Goal: Task Accomplishment & Management: Manage account settings

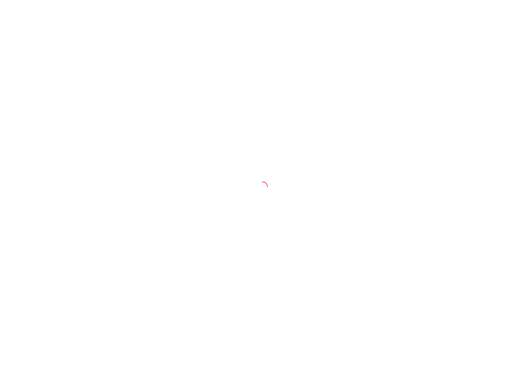
select select "30"
select select "HIGHEST_TOTAL_SPENT_WITH_ORDERS"
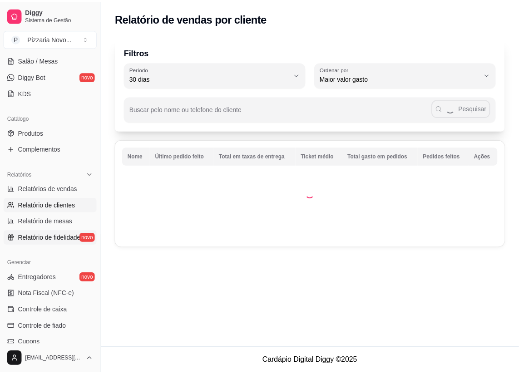
scroll to position [279, 0]
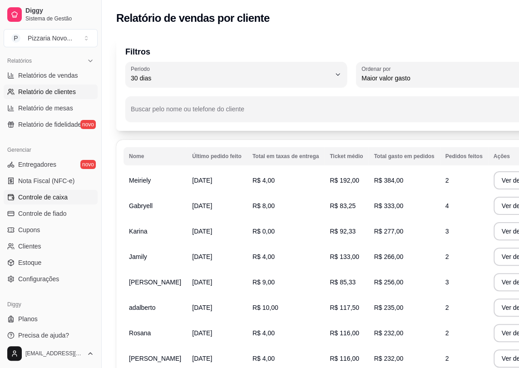
click at [61, 197] on span "Controle de caixa" at bounding box center [43, 197] width 50 height 9
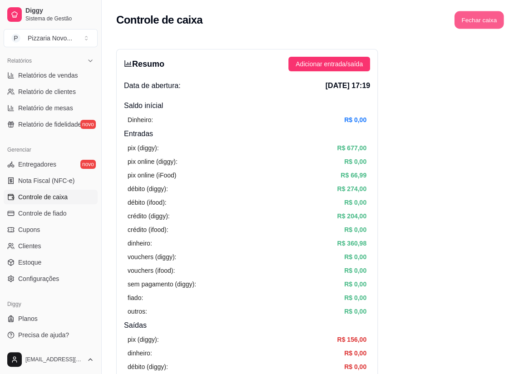
click at [480, 18] on button "Fechar caixa" at bounding box center [480, 20] width 50 height 18
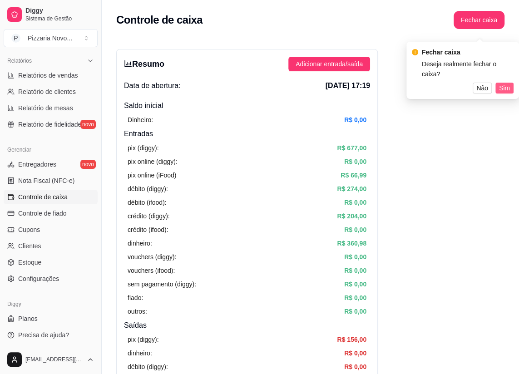
click at [503, 83] on span "Sim" at bounding box center [504, 88] width 11 height 10
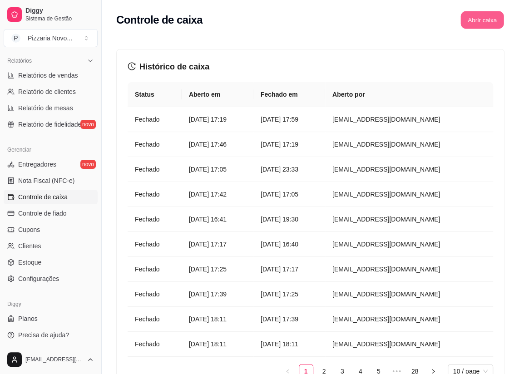
click at [475, 13] on button "Abrir caixa" at bounding box center [482, 20] width 43 height 18
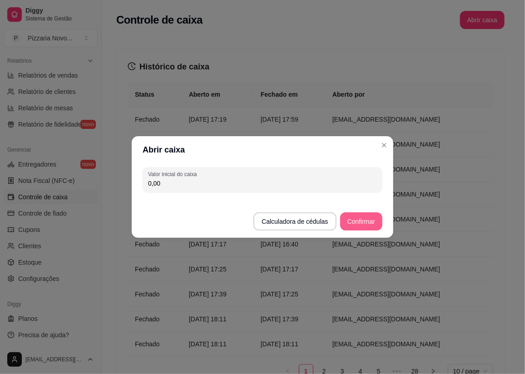
click at [373, 219] on button "Confirmar" at bounding box center [361, 222] width 42 height 18
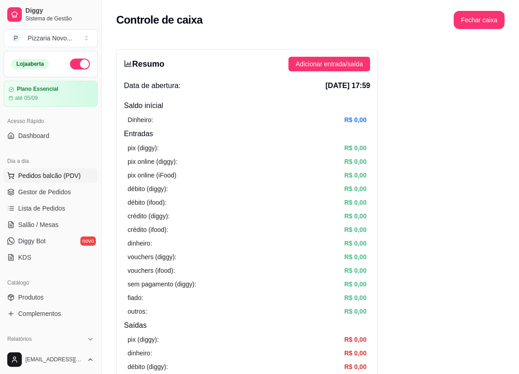
click at [69, 175] on span "Pedidos balcão (PDV)" at bounding box center [49, 175] width 63 height 9
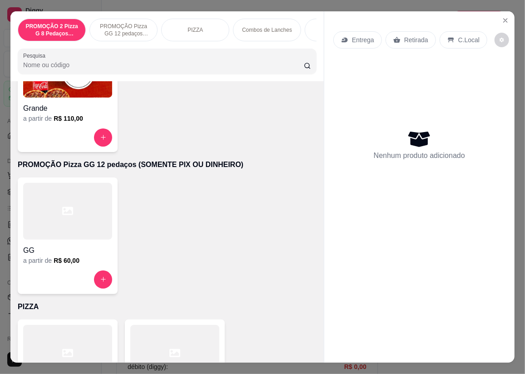
scroll to position [82, 0]
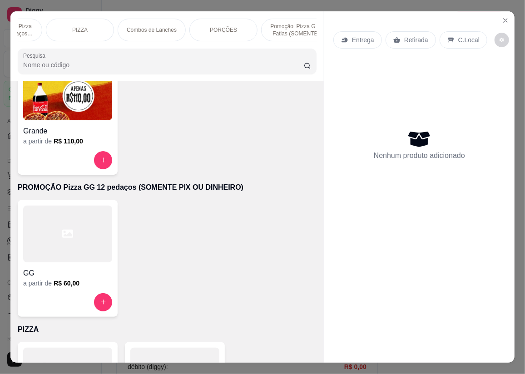
click at [310, 46] on div "PROMOÇÃO 2 Pizza G 8 Pedaços Calabresa e Portuguesa + Coca Cola 2L PROMOÇÃO Piz…" at bounding box center [167, 46] width 314 height 70
click at [86, 22] on div "Combos de Lanches" at bounding box center [67, 30] width 68 height 23
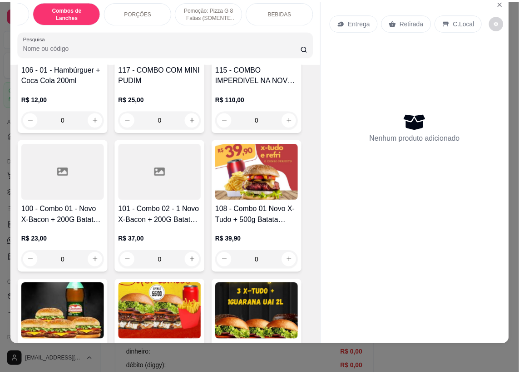
scroll to position [0, 0]
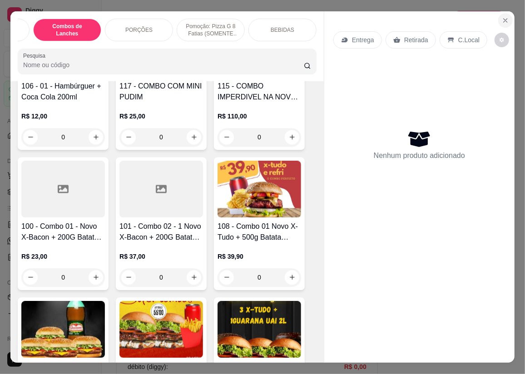
click at [502, 17] on icon "Close" at bounding box center [505, 20] width 7 height 7
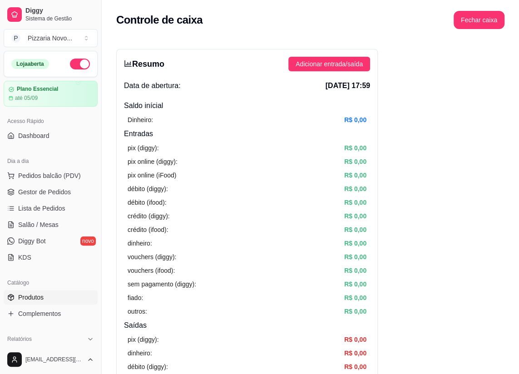
click at [50, 300] on link "Produtos" at bounding box center [51, 297] width 94 height 15
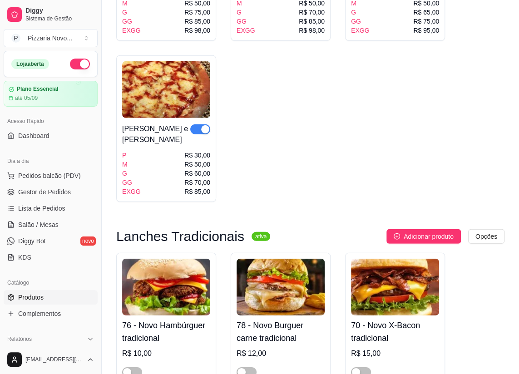
scroll to position [1404, 0]
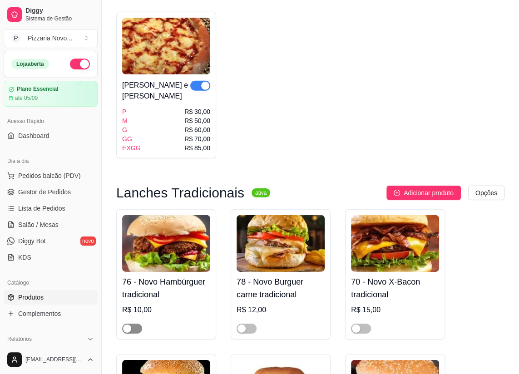
click at [132, 324] on button "button" at bounding box center [132, 329] width 20 height 10
click at [244, 325] on div "button" at bounding box center [242, 329] width 8 height 8
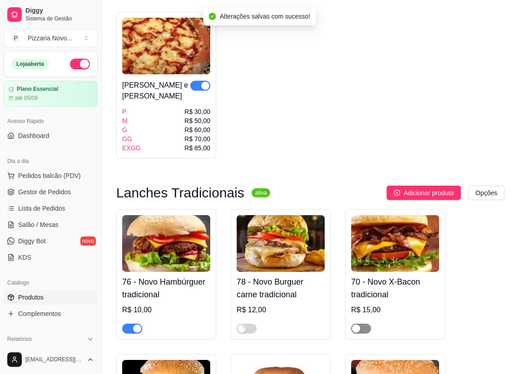
click at [365, 324] on span "button" at bounding box center [361, 329] width 20 height 10
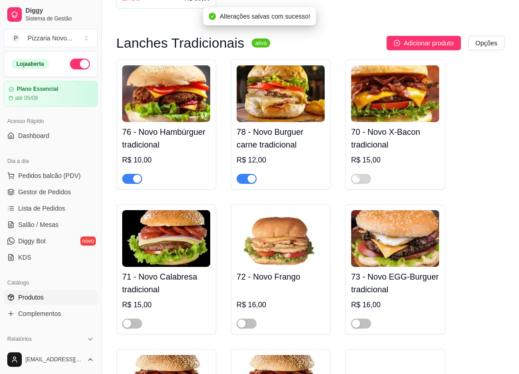
scroll to position [1611, 0]
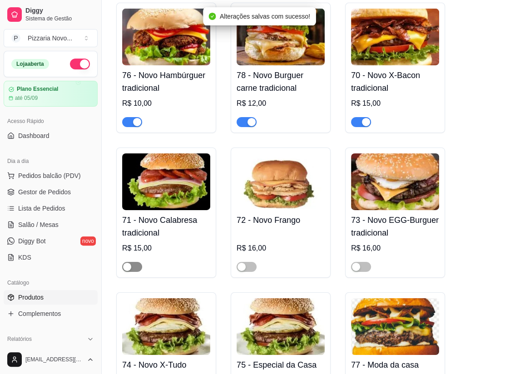
click at [126, 263] on div "button" at bounding box center [127, 267] width 8 height 8
drag, startPoint x: 247, startPoint y: 257, endPoint x: 309, endPoint y: 259, distance: 61.4
click at [248, 262] on span "button" at bounding box center [247, 267] width 20 height 10
click at [359, 263] on div "button" at bounding box center [356, 267] width 8 height 8
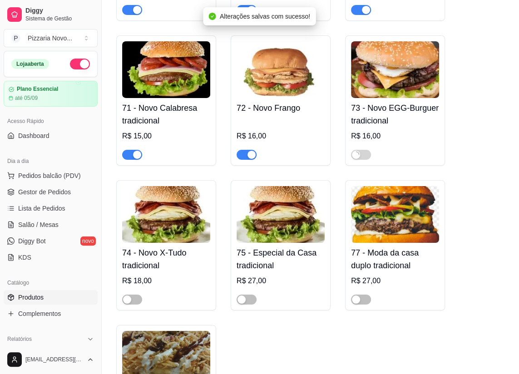
scroll to position [1818, 0]
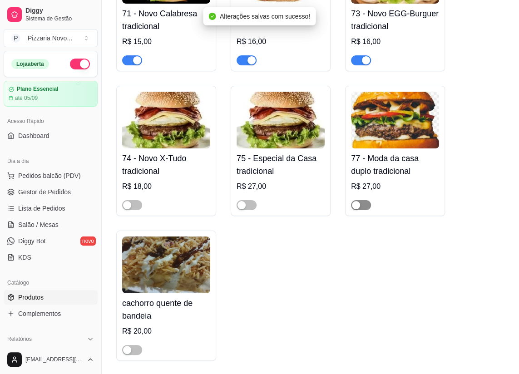
click at [362, 200] on span "button" at bounding box center [361, 205] width 20 height 10
click at [254, 200] on span "button" at bounding box center [247, 205] width 20 height 10
click at [124, 201] on div "button" at bounding box center [127, 205] width 8 height 8
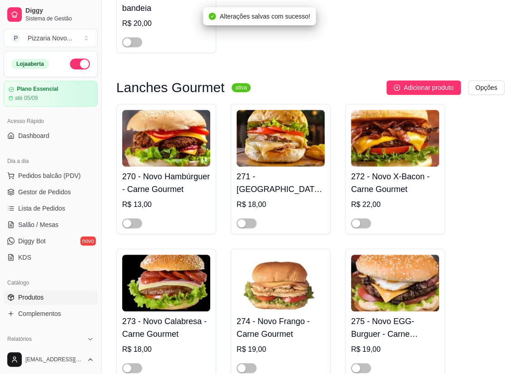
scroll to position [2148, 0]
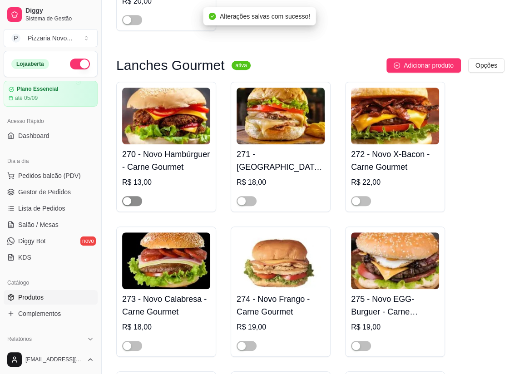
click at [131, 198] on span "button" at bounding box center [132, 201] width 20 height 10
click at [127, 341] on span "button" at bounding box center [132, 346] width 20 height 10
click at [240, 342] on div "button" at bounding box center [242, 346] width 8 height 8
click at [250, 196] on span "button" at bounding box center [247, 201] width 20 height 10
click at [358, 197] on div "button" at bounding box center [356, 201] width 8 height 8
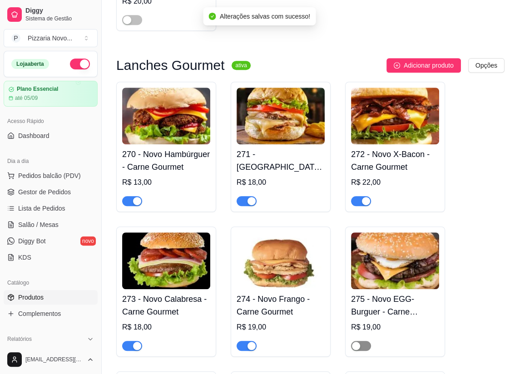
click at [363, 344] on span "button" at bounding box center [361, 346] width 20 height 10
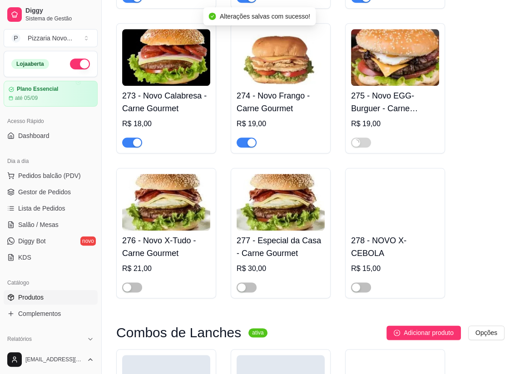
scroll to position [2354, 0]
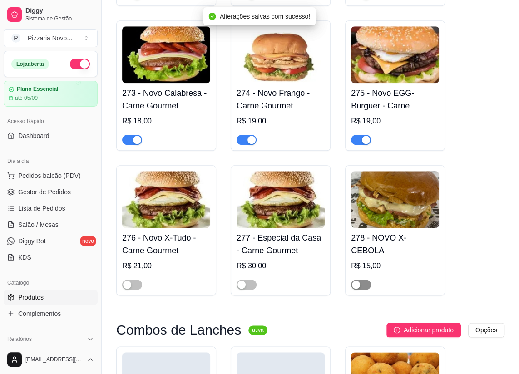
click at [363, 280] on span "button" at bounding box center [361, 285] width 20 height 10
click at [248, 280] on span "button" at bounding box center [247, 285] width 20 height 10
click at [135, 280] on span "button" at bounding box center [132, 285] width 20 height 10
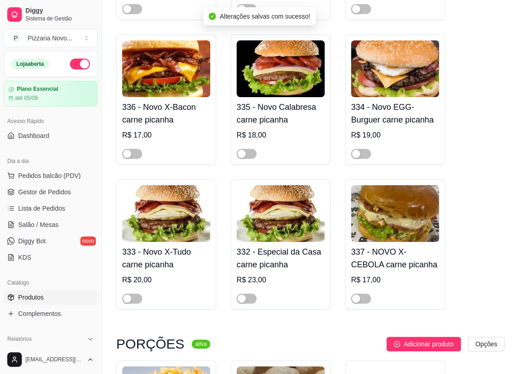
scroll to position [3594, 0]
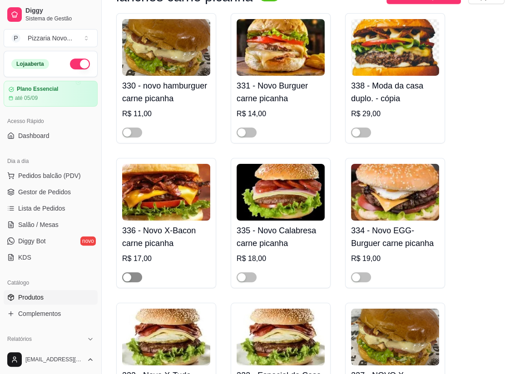
click at [135, 276] on span "button" at bounding box center [132, 278] width 20 height 10
click at [135, 130] on span "button" at bounding box center [132, 133] width 20 height 10
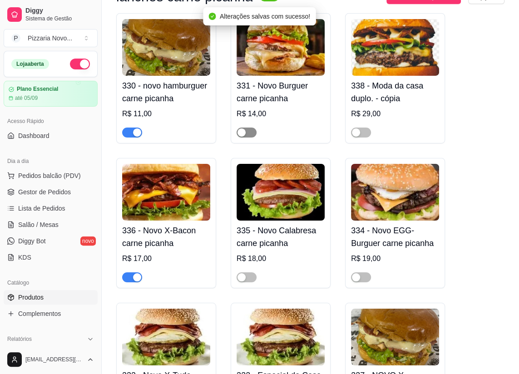
click at [239, 129] on div "button" at bounding box center [242, 133] width 8 height 8
click at [243, 274] on div "button" at bounding box center [242, 278] width 8 height 8
click at [364, 275] on span "button" at bounding box center [361, 278] width 20 height 10
click at [365, 132] on span "button" at bounding box center [361, 133] width 20 height 10
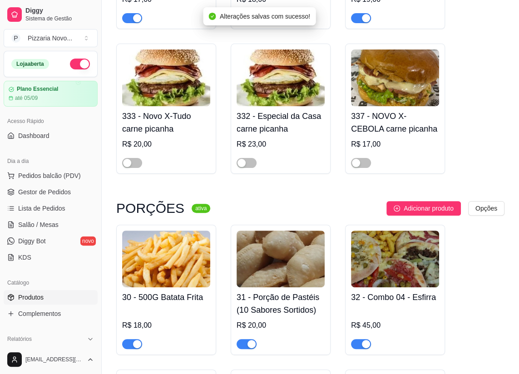
scroll to position [3883, 0]
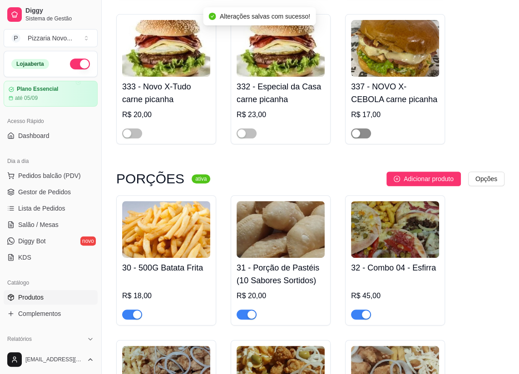
click at [356, 133] on div "button" at bounding box center [356, 134] width 8 height 8
click at [242, 128] on div at bounding box center [247, 133] width 20 height 11
click at [253, 132] on span "button" at bounding box center [247, 134] width 20 height 10
click at [136, 134] on span "button" at bounding box center [132, 134] width 20 height 10
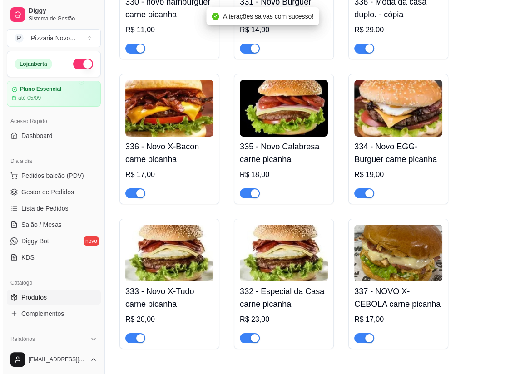
scroll to position [3635, 0]
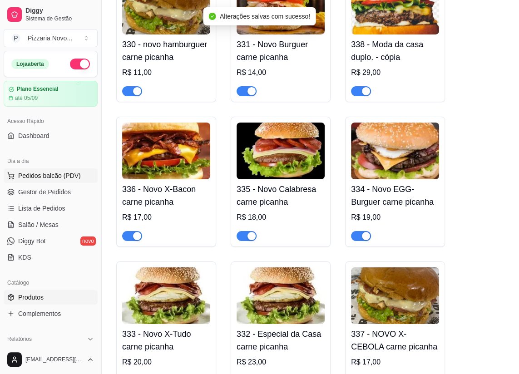
click at [67, 177] on span "Pedidos balcão (PDV)" at bounding box center [49, 175] width 63 height 9
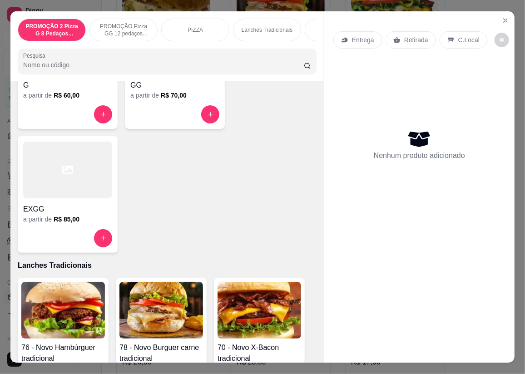
scroll to position [702, 0]
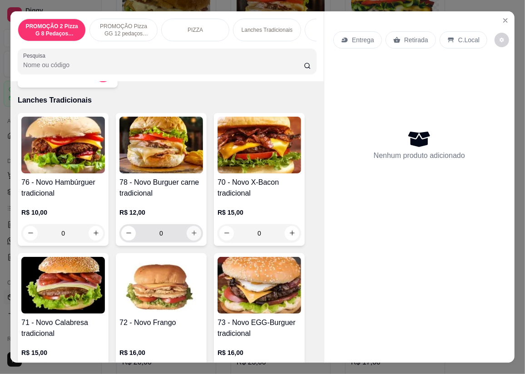
click at [192, 236] on icon "increase-product-quantity" at bounding box center [194, 233] width 7 height 7
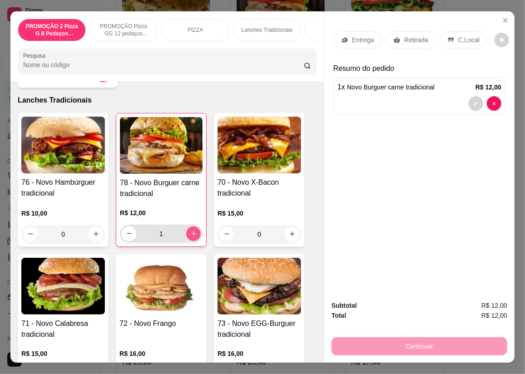
click at [192, 236] on icon "increase-product-quantity" at bounding box center [193, 233] width 7 height 7
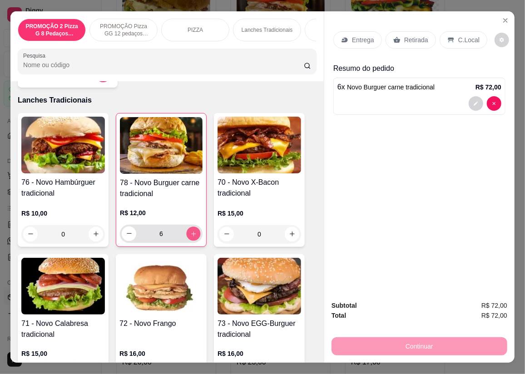
click at [192, 236] on icon "increase-product-quantity" at bounding box center [193, 233] width 7 height 7
type input "7"
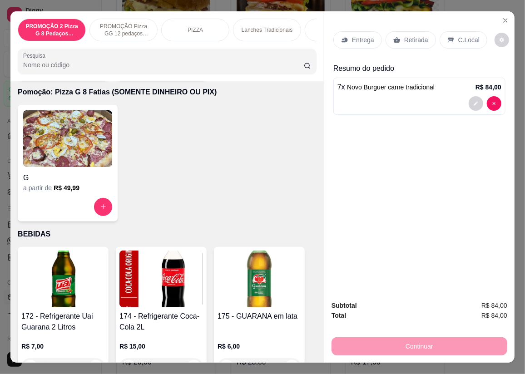
scroll to position [3594, 0]
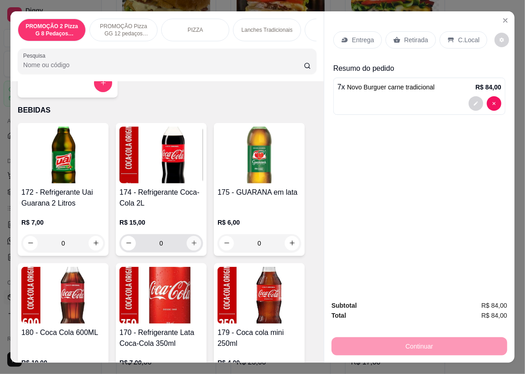
click at [191, 242] on icon "increase-product-quantity" at bounding box center [194, 243] width 7 height 7
type input "1"
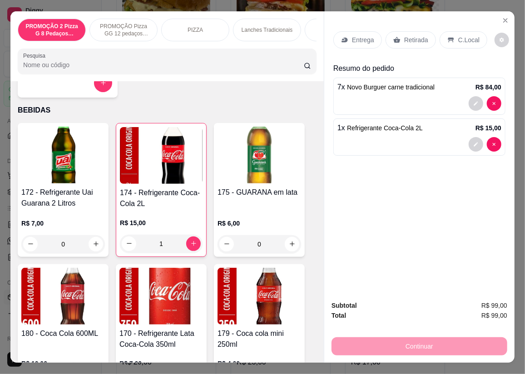
click at [354, 40] on p "Entrega" at bounding box center [363, 39] width 22 height 9
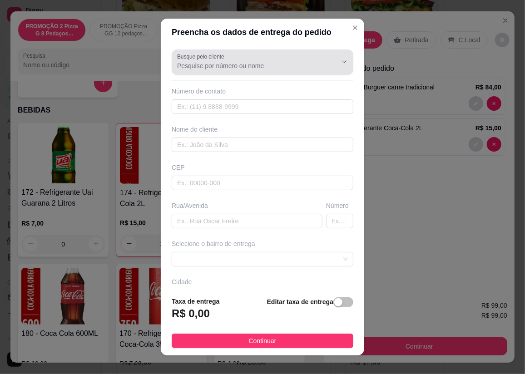
click at [217, 59] on label "Busque pelo cliente" at bounding box center [202, 57] width 50 height 8
click at [217, 61] on input "Busque pelo cliente" at bounding box center [249, 65] width 145 height 9
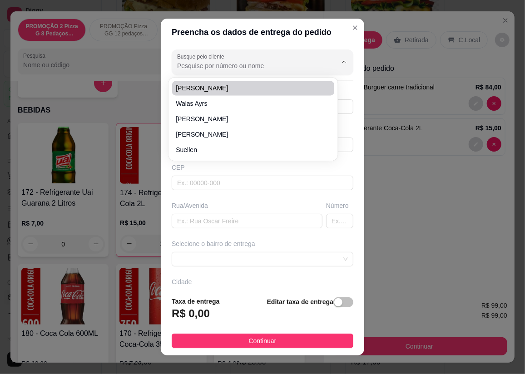
click at [212, 58] on label "Busque pelo cliente" at bounding box center [202, 57] width 50 height 8
click at [212, 61] on input "Busque pelo cliente" at bounding box center [249, 65] width 145 height 9
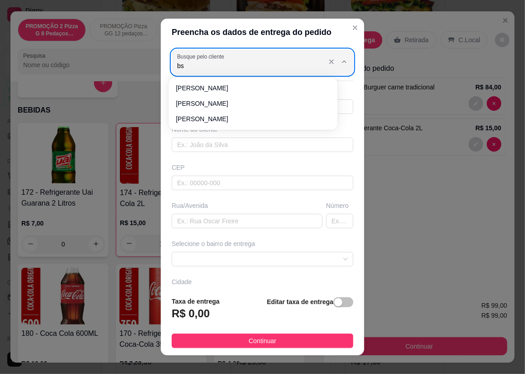
type input "b"
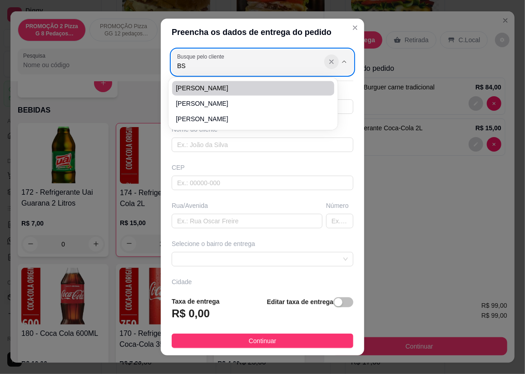
type input "BS"
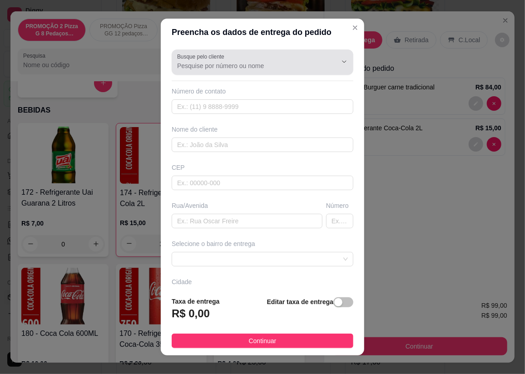
click at [328, 60] on icon "Show suggestions" at bounding box center [331, 61] width 7 height 7
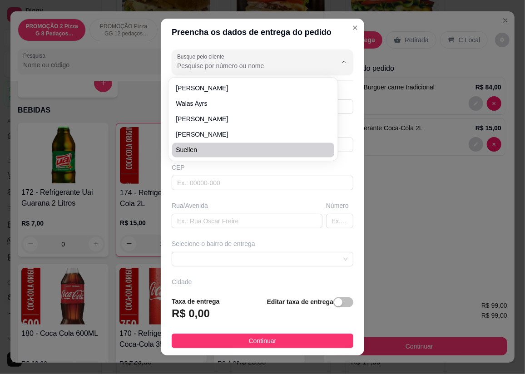
click at [222, 205] on div "Rua/Avenida" at bounding box center [247, 205] width 151 height 9
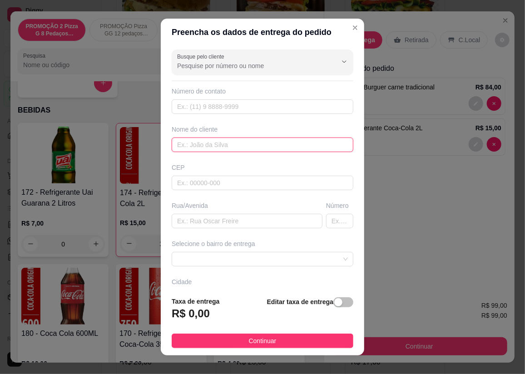
click at [229, 144] on input "text" at bounding box center [263, 145] width 182 height 15
type input "bs gdl2"
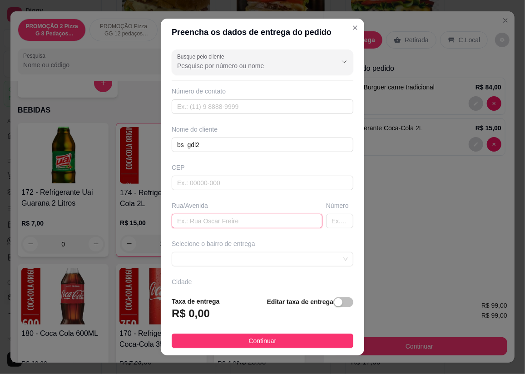
click at [248, 220] on input "text" at bounding box center [247, 221] width 151 height 15
type input "gdl 2"
click at [330, 217] on input "text" at bounding box center [339, 221] width 27 height 15
click at [289, 261] on span at bounding box center [262, 260] width 171 height 14
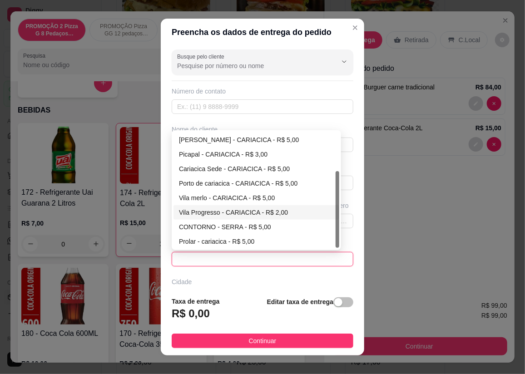
scroll to position [41, 0]
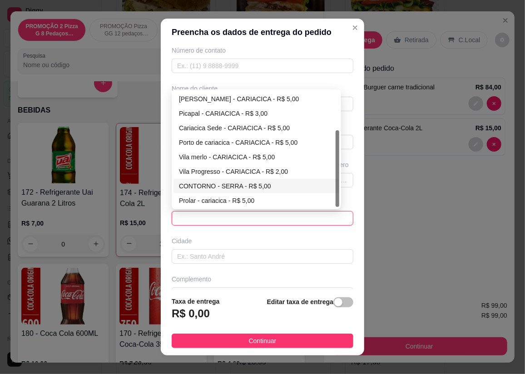
click at [222, 184] on div "CONTORNO - SERRA - R$ 5,00" at bounding box center [256, 186] width 155 height 10
type input "SERRA"
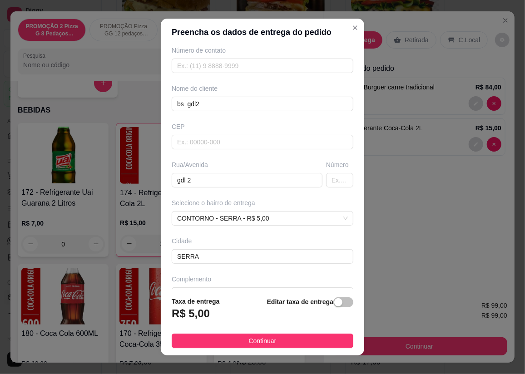
drag, startPoint x: 231, startPoint y: 337, endPoint x: 290, endPoint y: 228, distance: 124.0
click at [230, 336] on button "Continuar" at bounding box center [263, 341] width 182 height 15
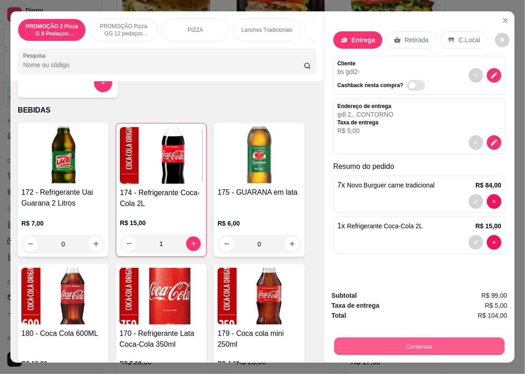
click at [430, 344] on button "Continuar" at bounding box center [419, 347] width 170 height 18
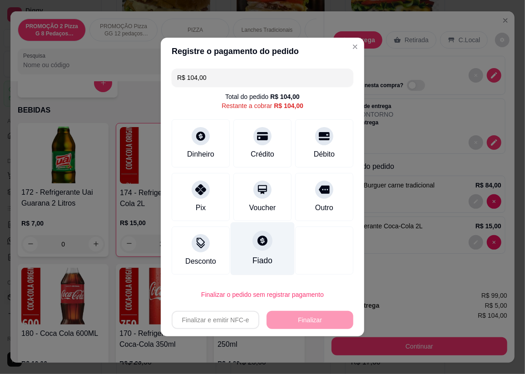
click at [258, 249] on div at bounding box center [263, 241] width 20 height 20
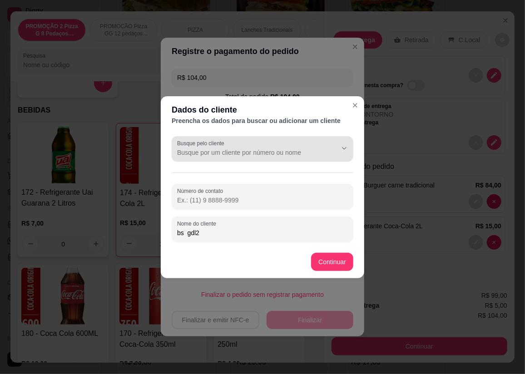
click at [293, 155] on input "Busque pelo cliente" at bounding box center [249, 152] width 145 height 9
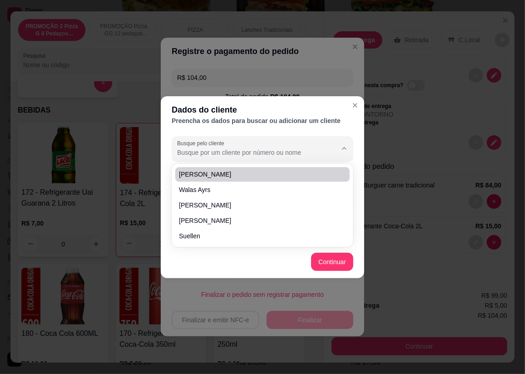
click at [373, 159] on div "Dados do cliente Preencha os dados para buscar ou adicionar um cliente Busque p…" at bounding box center [262, 187] width 525 height 374
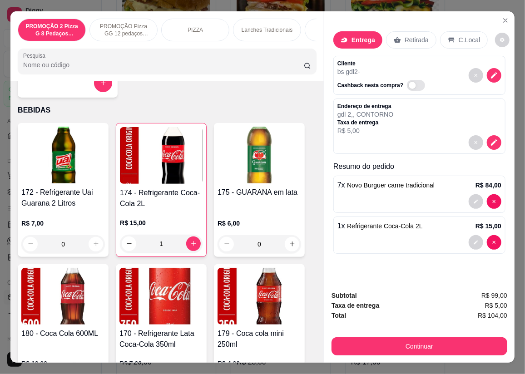
click at [369, 119] on p "Taxa de entrega" at bounding box center [366, 122] width 56 height 7
click at [493, 71] on icon "decrease-product-quantity" at bounding box center [494, 75] width 8 height 8
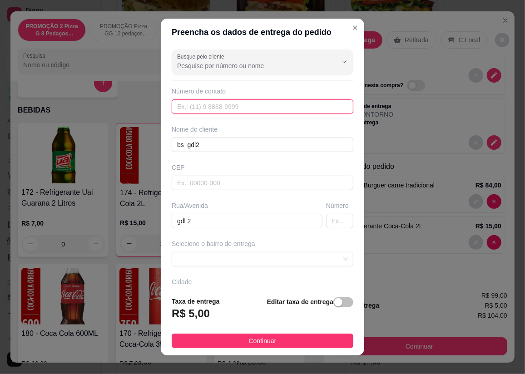
click at [275, 104] on input "text" at bounding box center [263, 107] width 182 height 15
type input "[PHONE_NUMBER]"
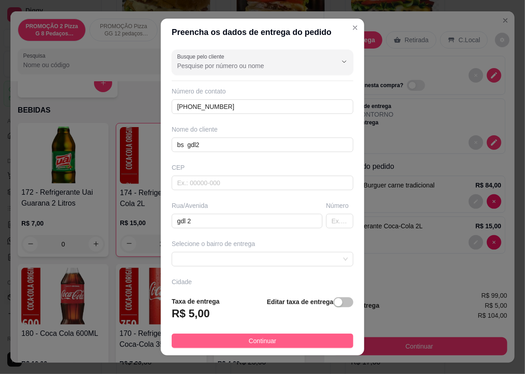
click at [250, 343] on span "Continuar" at bounding box center [263, 341] width 28 height 10
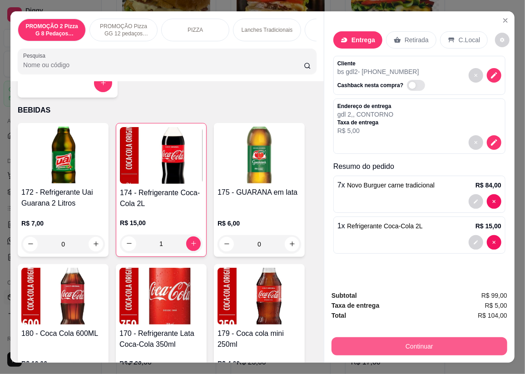
click at [391, 344] on button "Continuar" at bounding box center [420, 347] width 176 height 18
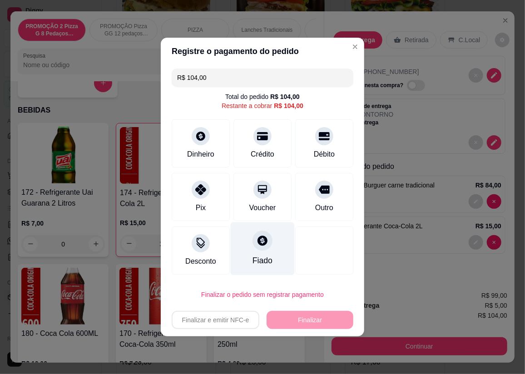
click at [266, 242] on div at bounding box center [263, 241] width 20 height 20
type input "R$ 0,00"
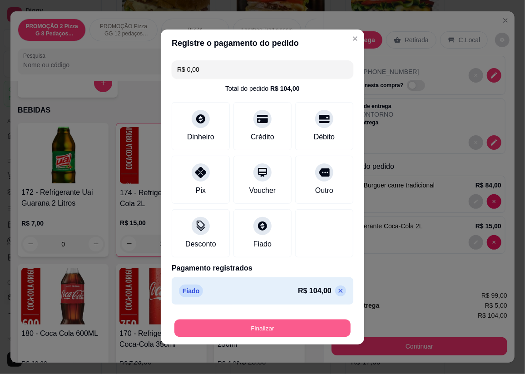
click at [285, 326] on button "Finalizar" at bounding box center [262, 329] width 176 height 18
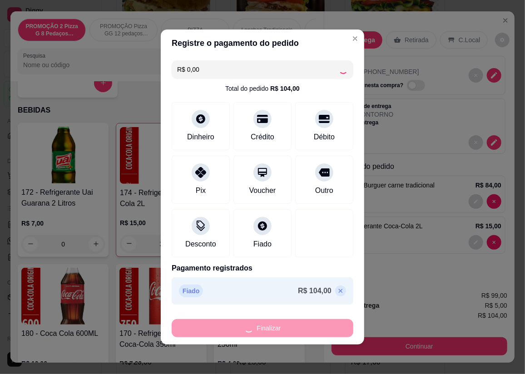
type input "0"
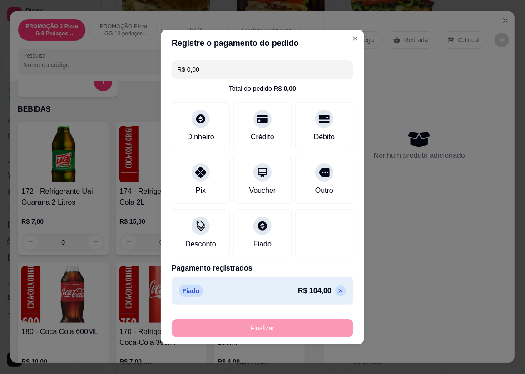
type input "-R$ 104,00"
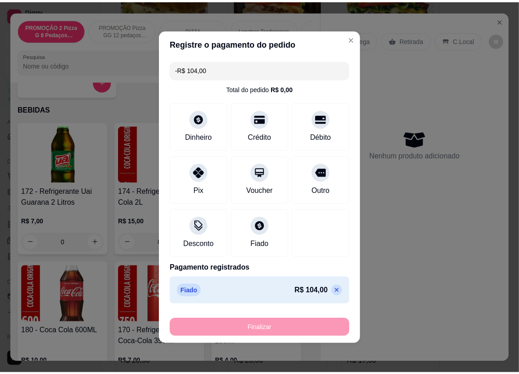
scroll to position [3593, 0]
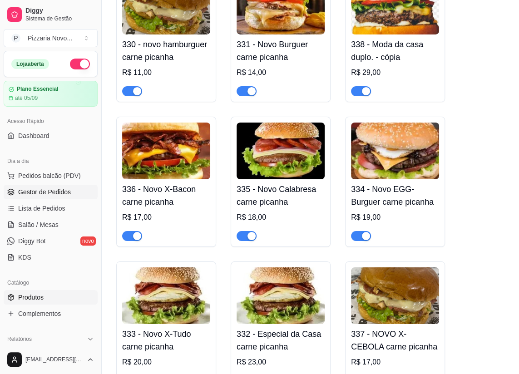
click at [65, 198] on link "Gestor de Pedidos" at bounding box center [51, 192] width 94 height 15
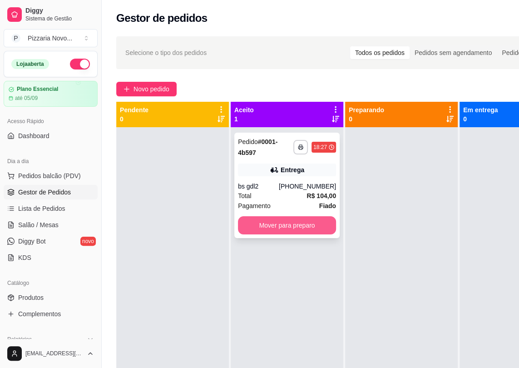
click at [293, 223] on button "Mover para preparo" at bounding box center [287, 225] width 98 height 18
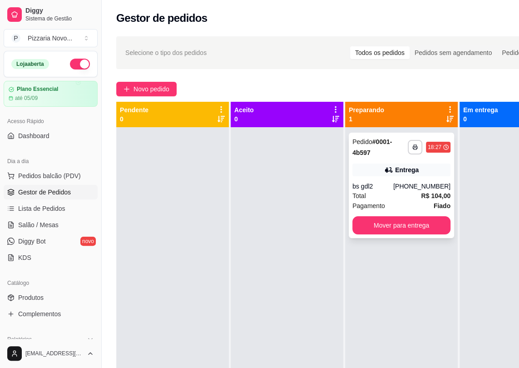
click at [403, 181] on div "**********" at bounding box center [401, 185] width 105 height 105
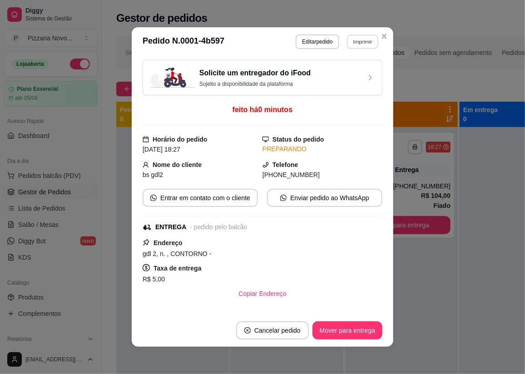
click at [363, 44] on button "Imprimir" at bounding box center [362, 42] width 31 height 14
click at [347, 72] on button "IMPRESSORA" at bounding box center [344, 73] width 66 height 15
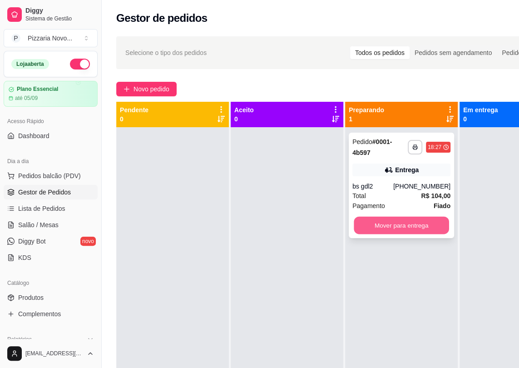
click at [416, 223] on button "Mover para entrega" at bounding box center [401, 226] width 95 height 18
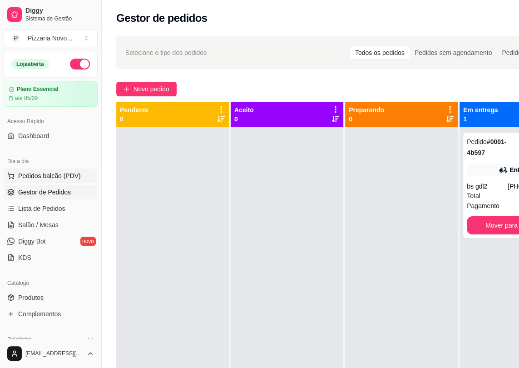
click at [41, 177] on span "Pedidos balcão (PDV)" at bounding box center [49, 175] width 63 height 9
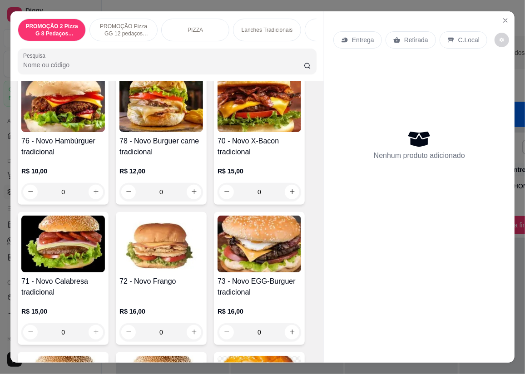
scroll to position [867, 0]
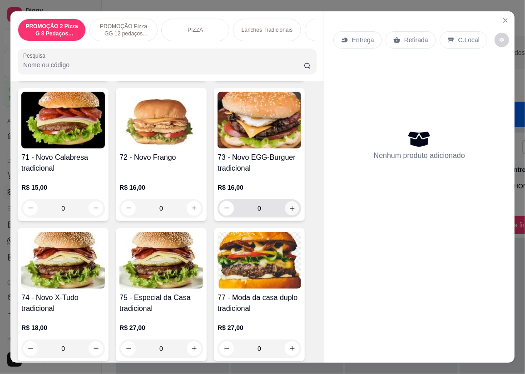
click at [290, 215] on button "increase-product-quantity" at bounding box center [292, 208] width 14 height 14
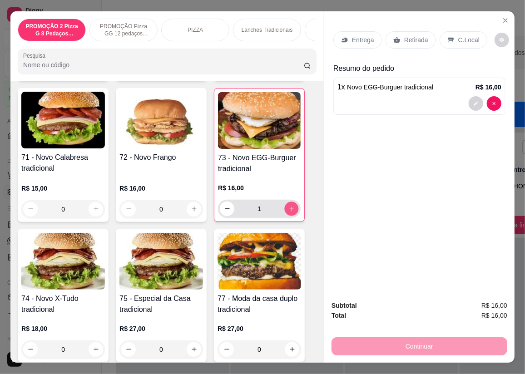
click at [292, 209] on button "increase-product-quantity" at bounding box center [292, 209] width 14 height 14
click at [292, 209] on button "increase-product-quantity" at bounding box center [291, 209] width 15 height 15
type input "4"
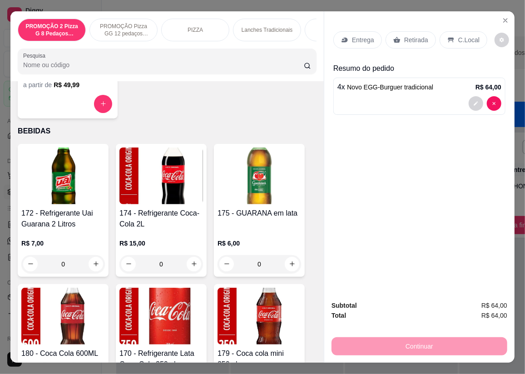
scroll to position [3718, 0]
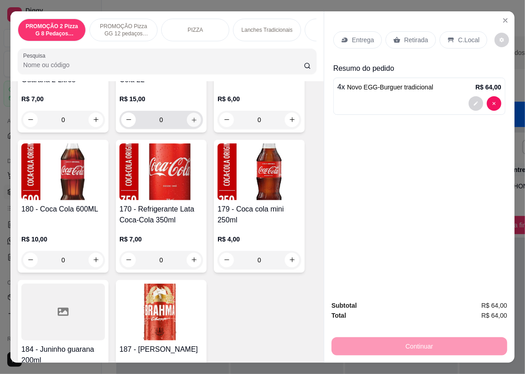
click at [191, 123] on icon "increase-product-quantity" at bounding box center [194, 119] width 7 height 7
type input "1"
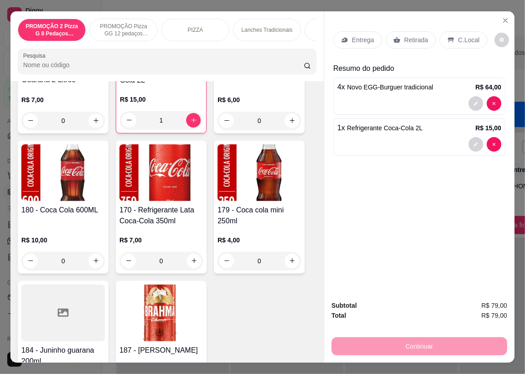
click at [352, 36] on p "Entrega" at bounding box center [363, 39] width 22 height 9
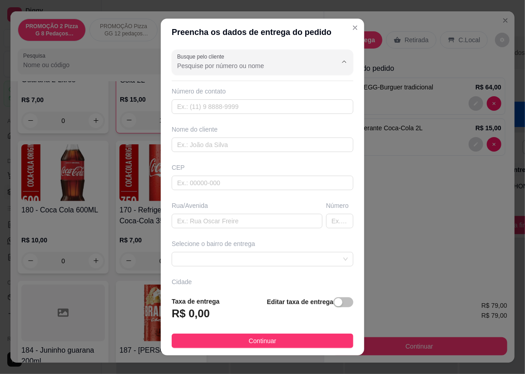
click at [236, 65] on input "Busque pelo cliente" at bounding box center [249, 65] width 145 height 9
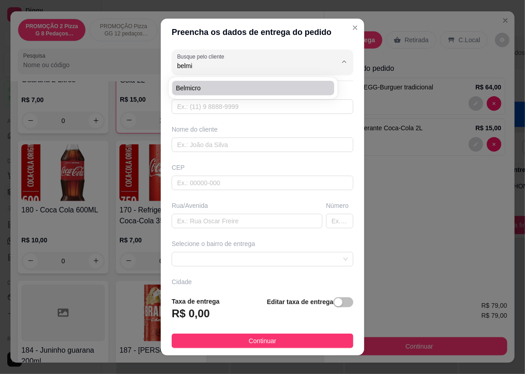
click at [253, 92] on span "Belmicro" at bounding box center [249, 88] width 146 height 9
type input "Belmicro"
type input "2798540063"
type input "Belmicro"
type input "via do cotorno"
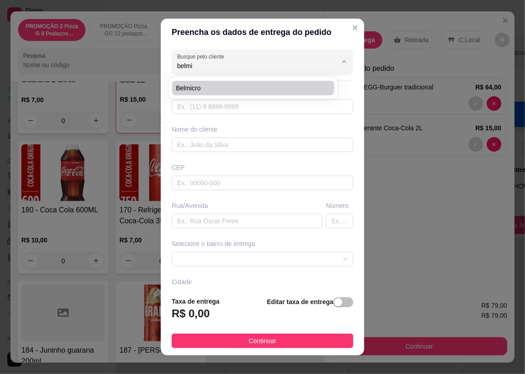
type input "SERRA"
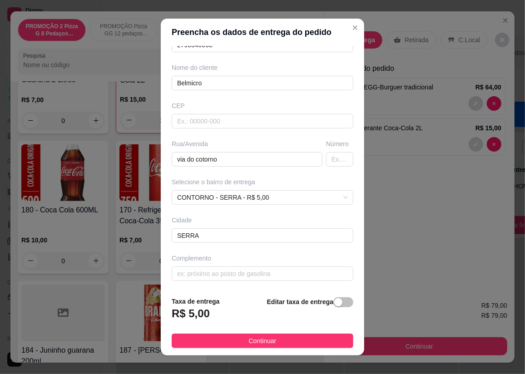
scroll to position [10, 0]
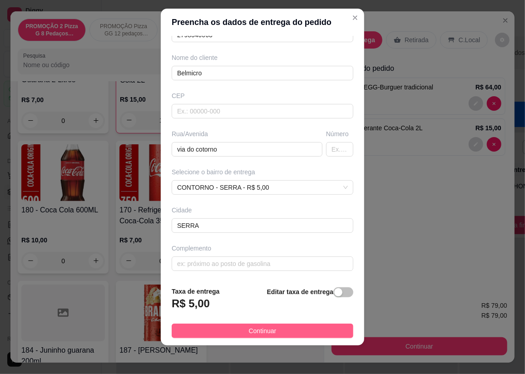
click at [323, 329] on button "Continuar" at bounding box center [263, 331] width 182 height 15
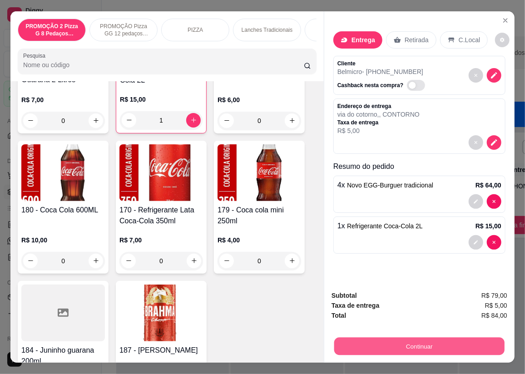
click at [409, 338] on button "Continuar" at bounding box center [419, 347] width 170 height 18
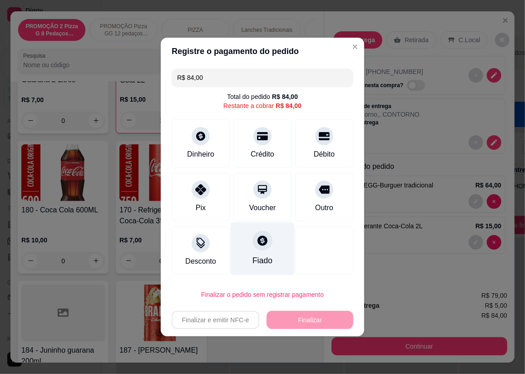
click at [258, 254] on div "Fiado" at bounding box center [263, 249] width 64 height 53
type input "R$ 0,00"
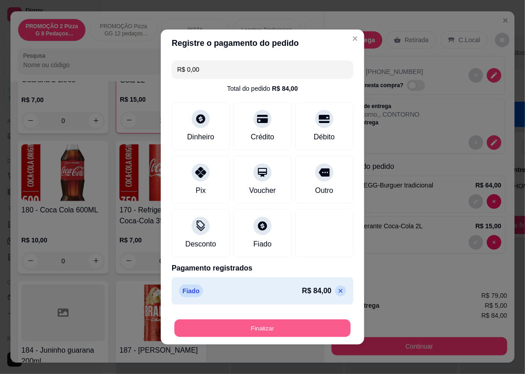
click at [289, 329] on button "Finalizar" at bounding box center [262, 329] width 176 height 18
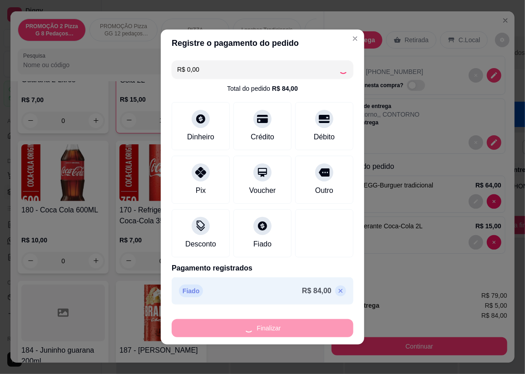
type input "0"
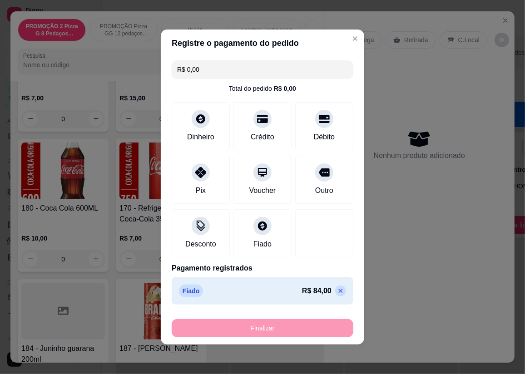
type input "-R$ 84,00"
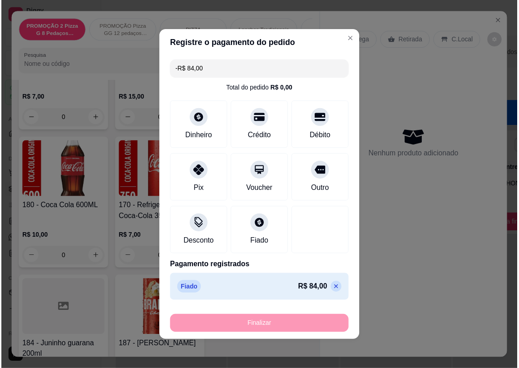
scroll to position [3717, 0]
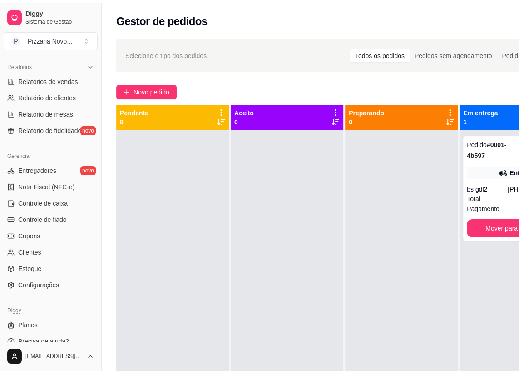
scroll to position [279, 0]
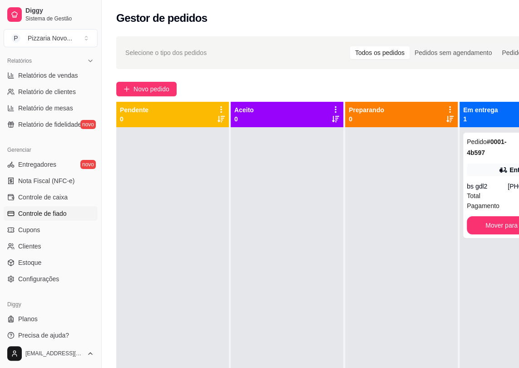
click at [70, 208] on link "Controle de fiado" at bounding box center [51, 213] width 94 height 15
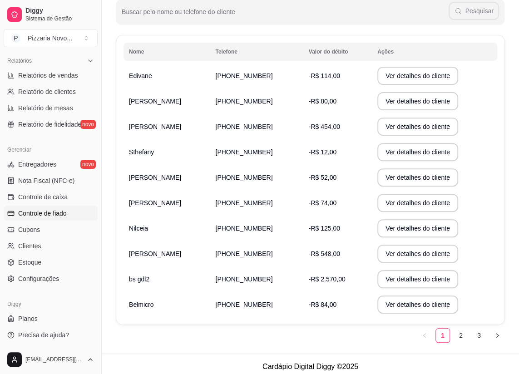
scroll to position [129, 0]
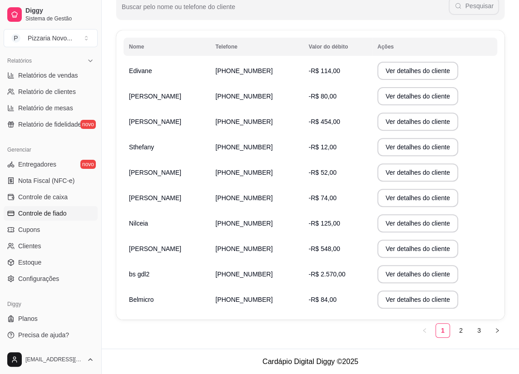
click at [366, 299] on td "-R$ 84,00" at bounding box center [338, 299] width 69 height 25
click at [397, 272] on button "Ver detalhes do cliente" at bounding box center [418, 274] width 81 height 18
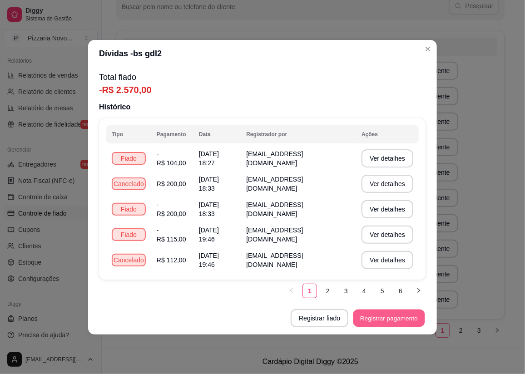
click at [362, 312] on button "Registrar pagamento" at bounding box center [390, 318] width 72 height 18
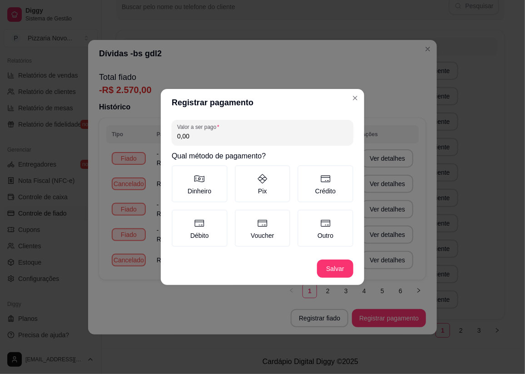
click at [254, 135] on input "0,00" at bounding box center [262, 136] width 171 height 9
type input "2.466,00"
click at [257, 190] on label "Pix" at bounding box center [263, 183] width 56 height 37
click at [242, 172] on button "Pix" at bounding box center [237, 168] width 7 height 7
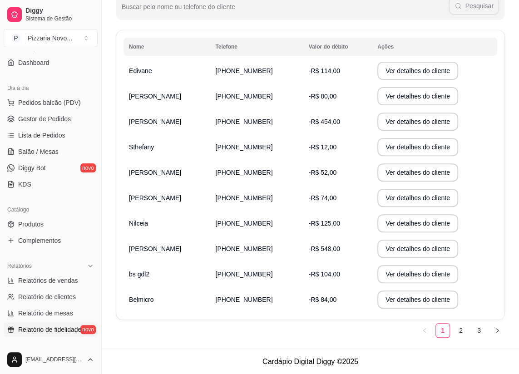
scroll to position [72, 0]
click at [61, 124] on link "Gestor de Pedidos" at bounding box center [51, 120] width 94 height 15
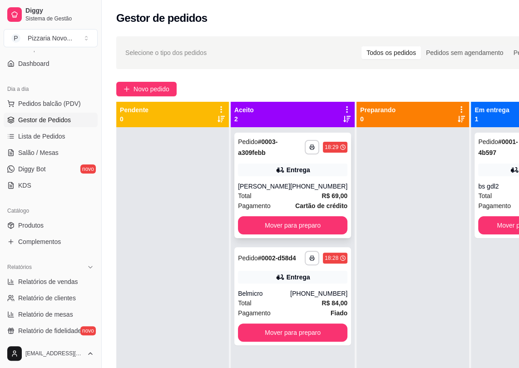
click at [289, 180] on div "**********" at bounding box center [292, 185] width 117 height 105
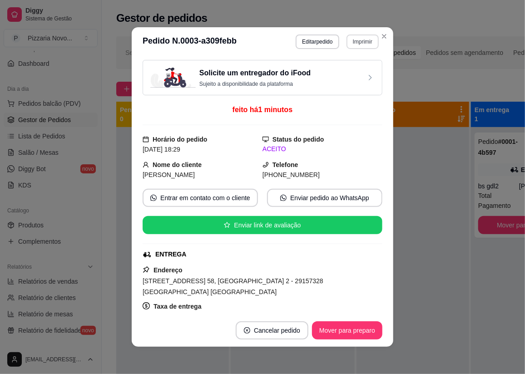
click at [358, 42] on button "Imprimir" at bounding box center [363, 42] width 32 height 15
click at [360, 70] on button "IMPRESSORA" at bounding box center [344, 73] width 64 height 14
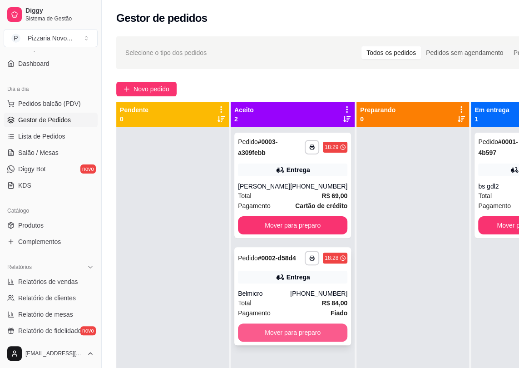
click at [274, 337] on button "Mover para preparo" at bounding box center [293, 333] width 110 height 18
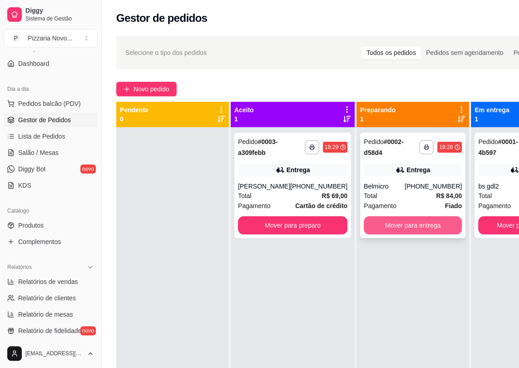
click at [430, 225] on button "Mover para entrega" at bounding box center [413, 225] width 98 height 18
click at [405, 227] on button "Mover para entrega" at bounding box center [413, 225] width 98 height 18
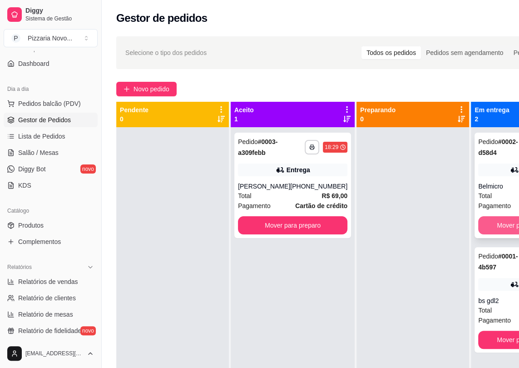
click at [490, 227] on button "Mover para finalizado" at bounding box center [527, 225] width 98 height 18
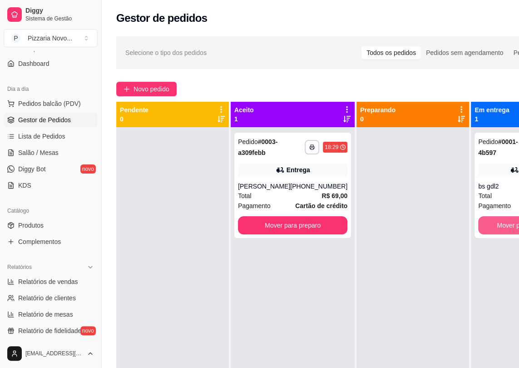
click at [490, 227] on button "Mover para finalizado" at bounding box center [527, 225] width 98 height 18
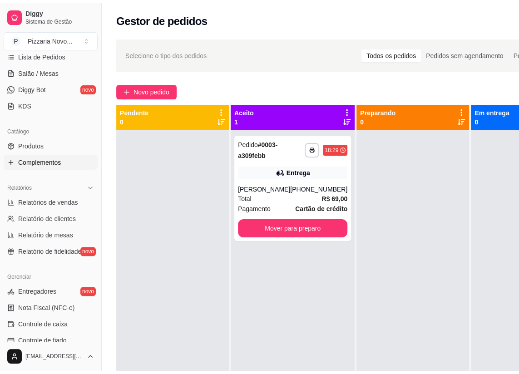
scroll to position [155, 0]
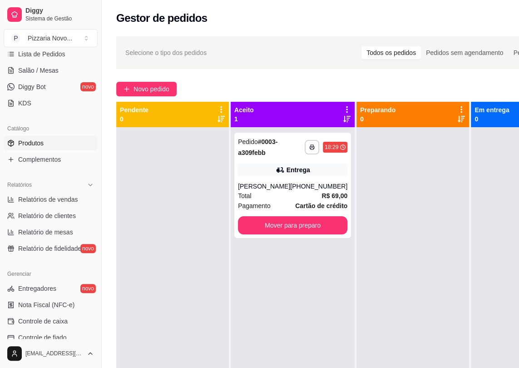
click at [83, 141] on link "Produtos" at bounding box center [51, 143] width 94 height 15
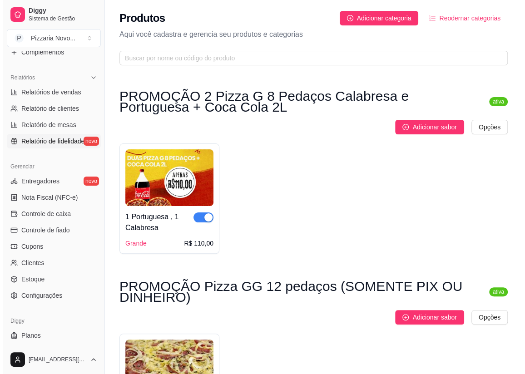
scroll to position [279, 0]
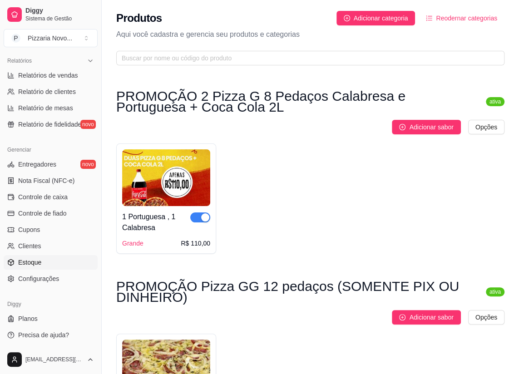
click at [70, 259] on link "Estoque" at bounding box center [51, 262] width 94 height 15
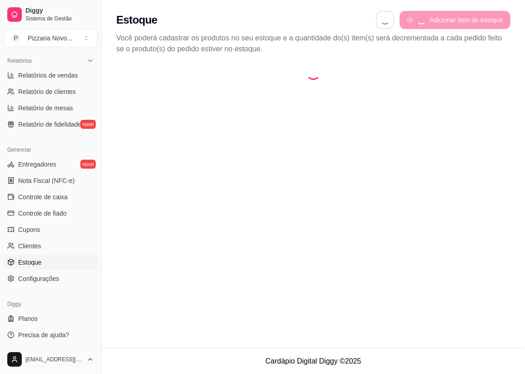
select select "QUANTITY_ORDER"
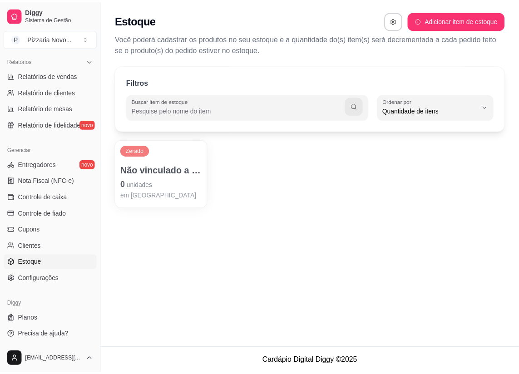
scroll to position [9, 0]
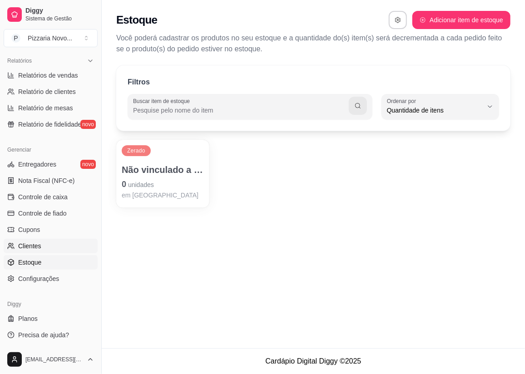
click at [53, 243] on link "Clientes" at bounding box center [51, 246] width 94 height 15
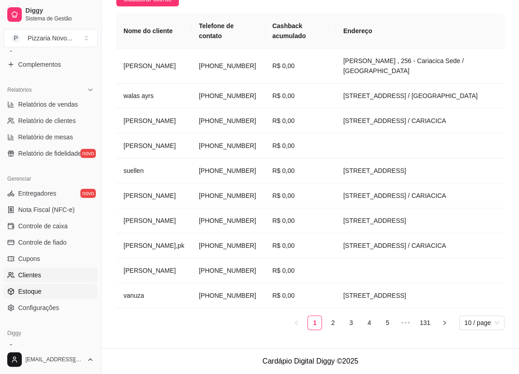
scroll to position [237, 0]
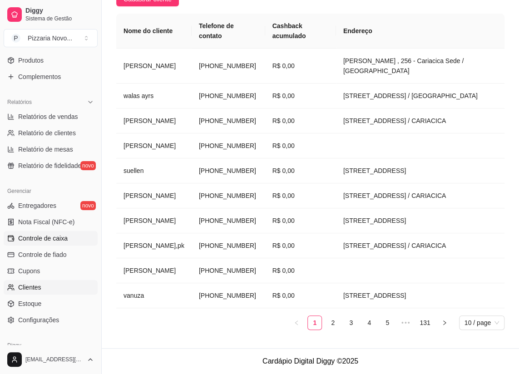
click at [51, 234] on span "Controle de caixa" at bounding box center [43, 238] width 50 height 9
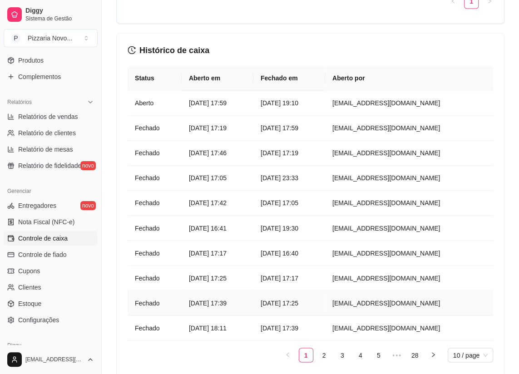
scroll to position [786, 0]
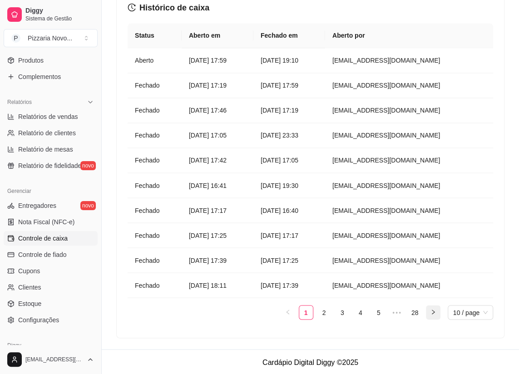
click at [436, 309] on button "button" at bounding box center [433, 312] width 15 height 15
click at [294, 314] on button "button" at bounding box center [288, 312] width 15 height 15
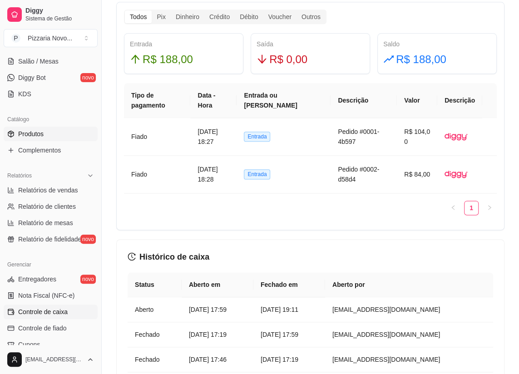
scroll to position [114, 0]
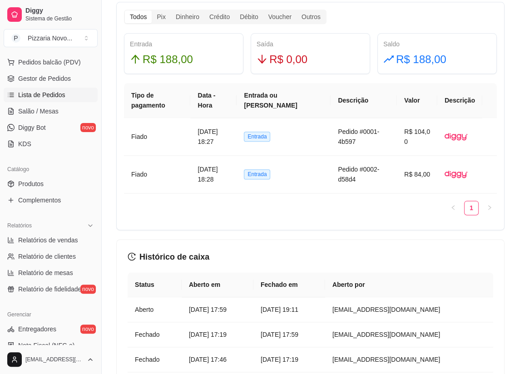
click at [64, 97] on link "Lista de Pedidos" at bounding box center [51, 95] width 94 height 15
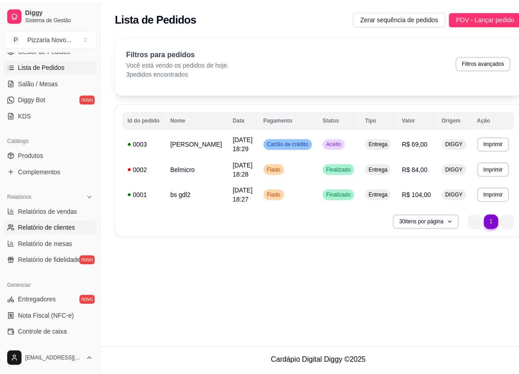
scroll to position [196, 0]
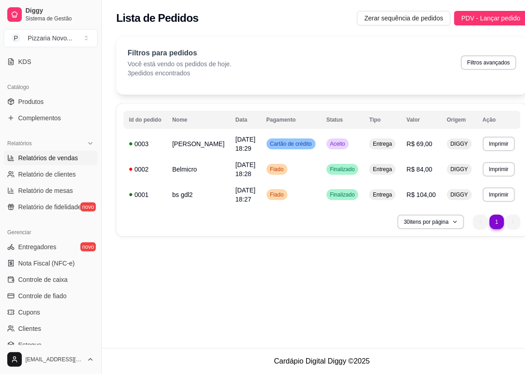
click at [62, 160] on span "Relatórios de vendas" at bounding box center [48, 158] width 60 height 9
select select "ALL"
select select "0"
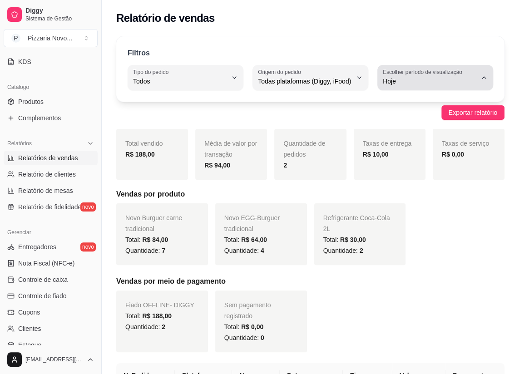
click at [461, 82] on span "Hoje" at bounding box center [430, 81] width 94 height 9
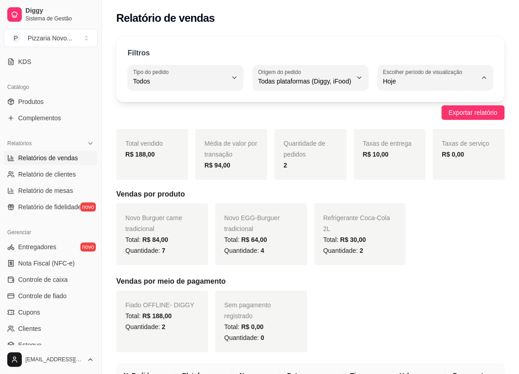
click at [418, 161] on span "30 dias" at bounding box center [431, 162] width 89 height 9
type input "30"
select select "30"
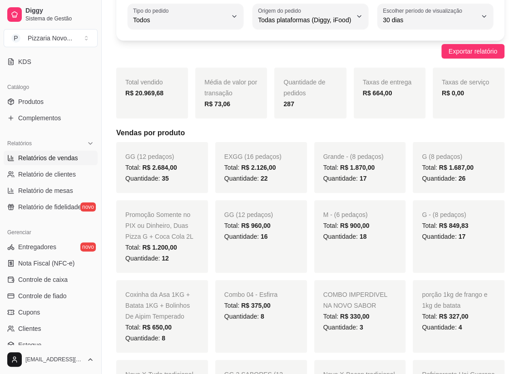
scroll to position [41, 0]
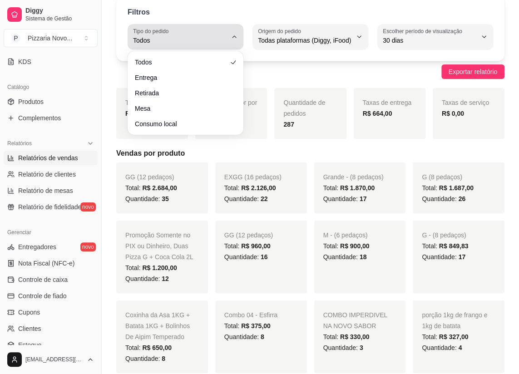
click at [141, 37] on span "Todos" at bounding box center [180, 40] width 94 height 9
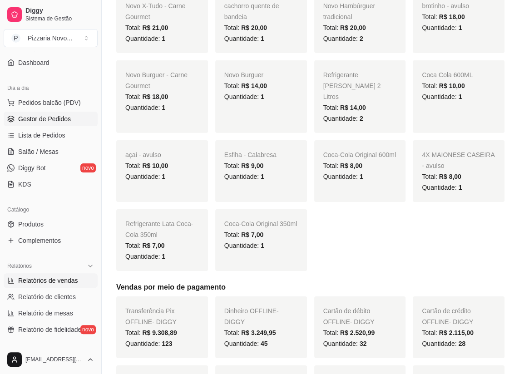
scroll to position [72, 0]
click at [48, 123] on span "Gestor de Pedidos" at bounding box center [44, 119] width 53 height 9
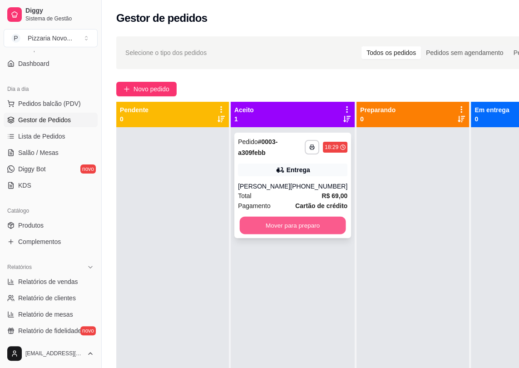
click at [287, 221] on button "Mover para preparo" at bounding box center [293, 226] width 106 height 18
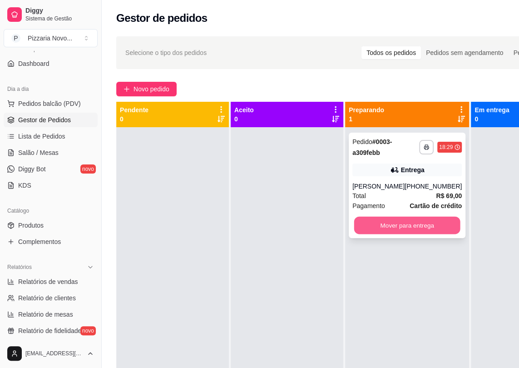
click at [396, 221] on button "Mover para entrega" at bounding box center [407, 226] width 106 height 18
click at [406, 228] on button "Mover para entrega" at bounding box center [407, 226] width 106 height 18
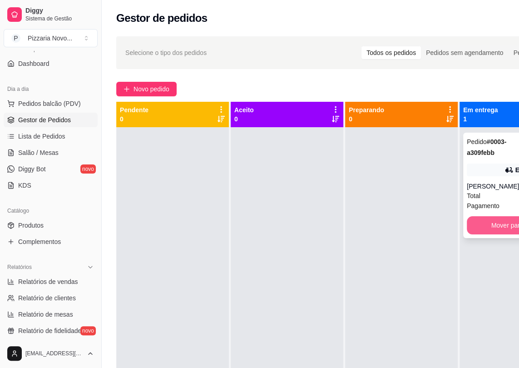
click at [477, 224] on button "Mover para finalizado" at bounding box center [522, 225] width 110 height 18
